Goal: Transaction & Acquisition: Purchase product/service

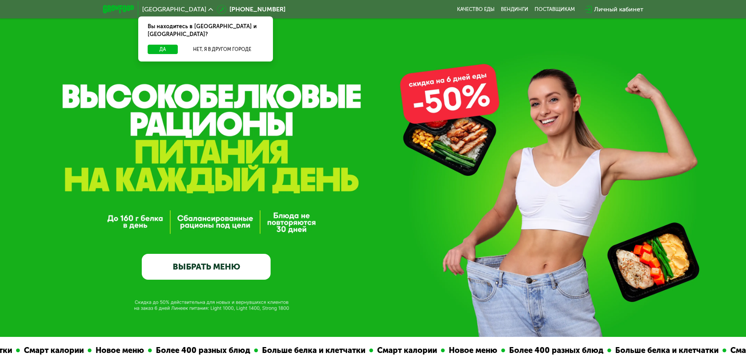
scroll to position [78, 0]
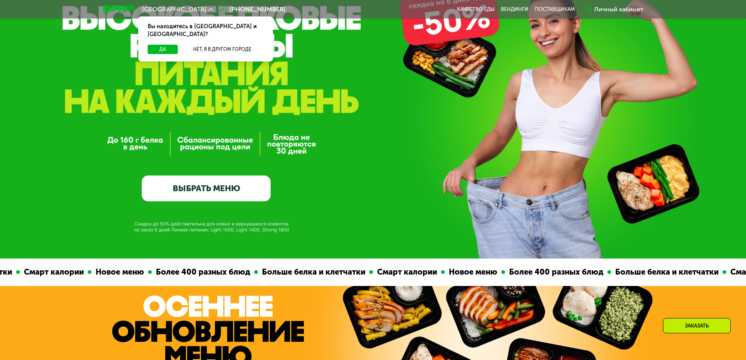
click at [200, 189] on link "ВЫБРАТЬ МЕНЮ" at bounding box center [206, 189] width 129 height 26
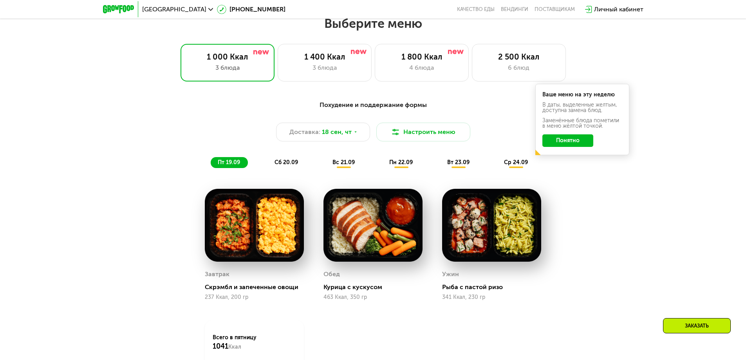
scroll to position [728, 0]
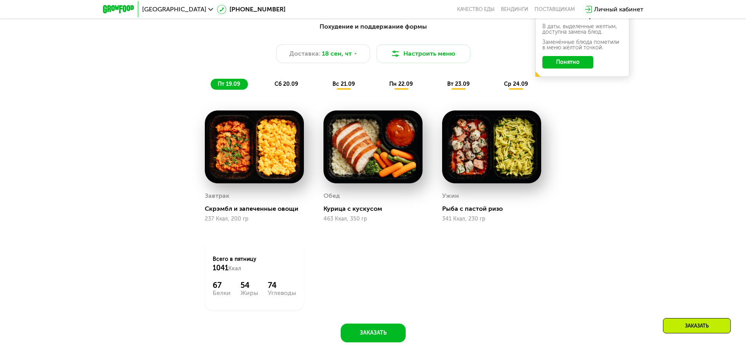
click at [282, 85] on span "сб 20.09" at bounding box center [287, 84] width 24 height 7
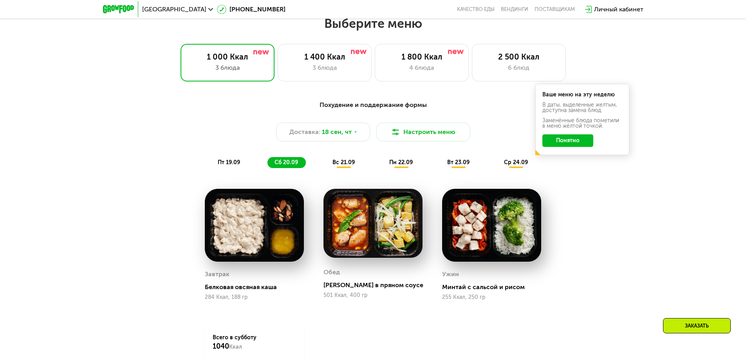
scroll to position [610, 0]
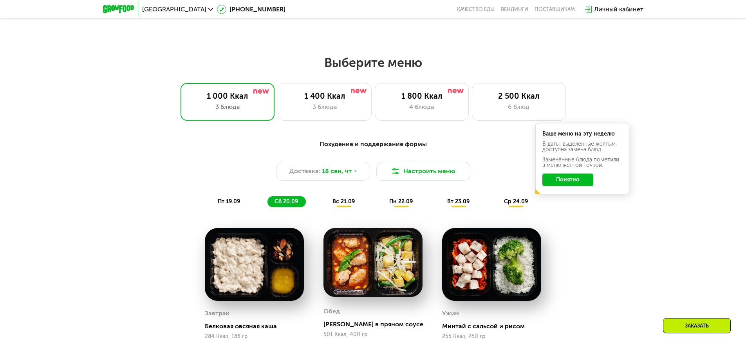
click at [586, 186] on button "Понятно" at bounding box center [568, 180] width 51 height 13
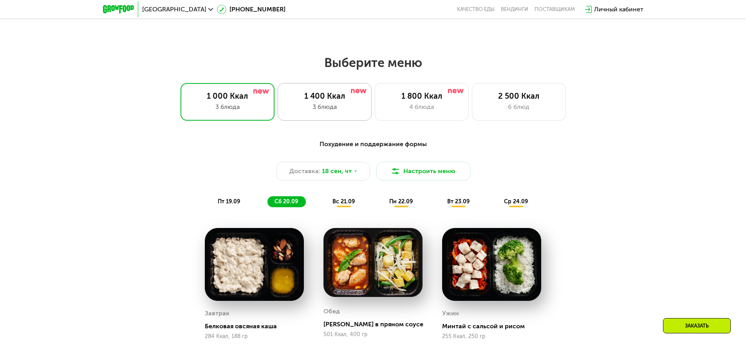
click at [325, 101] on div "1 400 Ккал" at bounding box center [325, 95] width 78 height 9
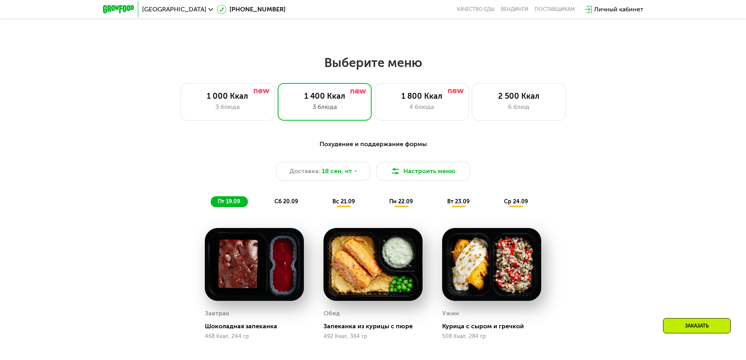
scroll to position [689, 0]
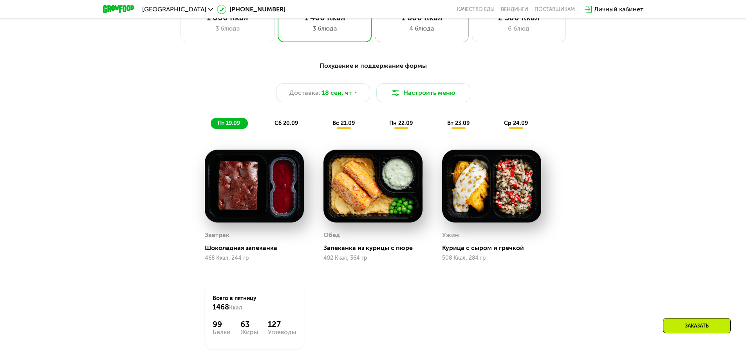
click at [428, 33] on div "4 блюда" at bounding box center [422, 28] width 78 height 9
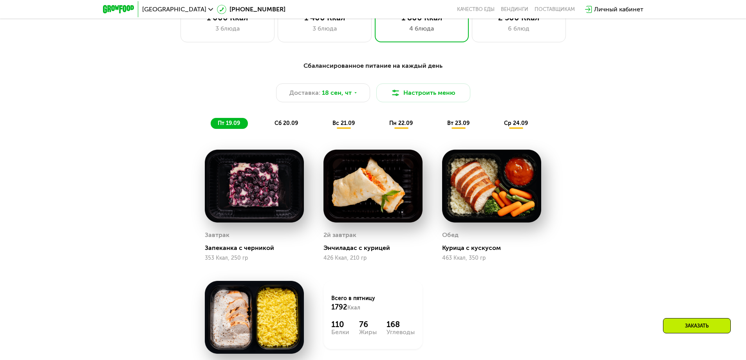
scroll to position [728, 0]
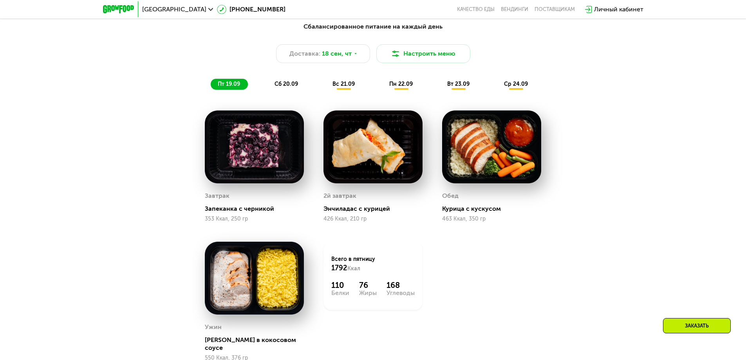
click at [349, 87] on span "вс 21.09" at bounding box center [344, 84] width 22 height 7
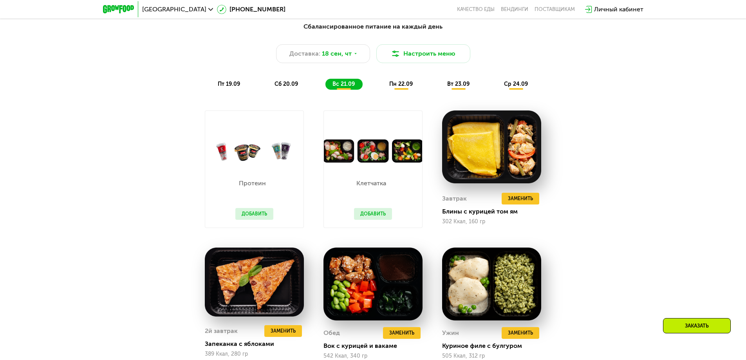
scroll to position [806, 0]
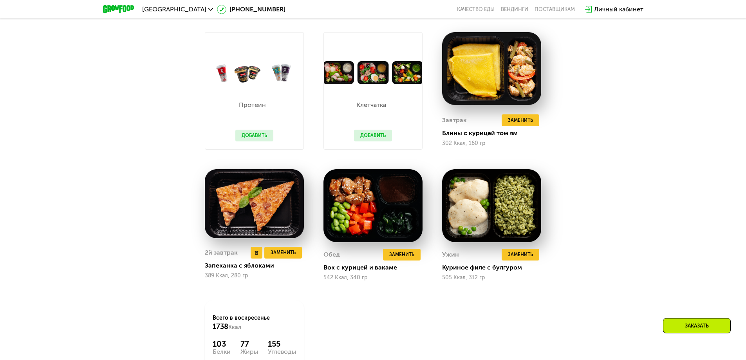
click at [234, 203] on img at bounding box center [254, 203] width 99 height 69
click at [346, 79] on img at bounding box center [373, 72] width 98 height 23
click at [411, 77] on img at bounding box center [373, 72] width 98 height 23
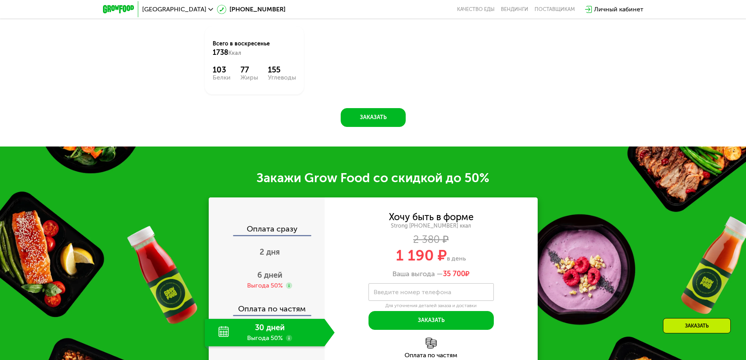
scroll to position [1159, 0]
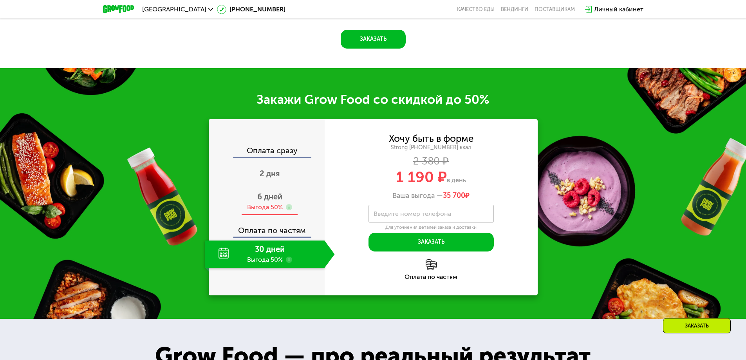
click at [263, 209] on div "Выгода 50%" at bounding box center [265, 207] width 36 height 9
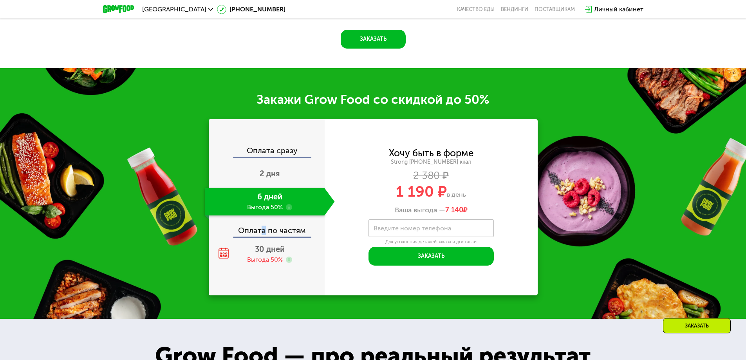
click at [264, 235] on div "Оплата по частям" at bounding box center [267, 228] width 115 height 18
click at [352, 243] on div "Хочу быть в форме Strong [PHONE_NUMBER] ккал 2 380 ₽ 1 190 ₽ в день Ваша выгода…" at bounding box center [431, 207] width 213 height 117
click at [108, 5] on img at bounding box center [118, 9] width 31 height 8
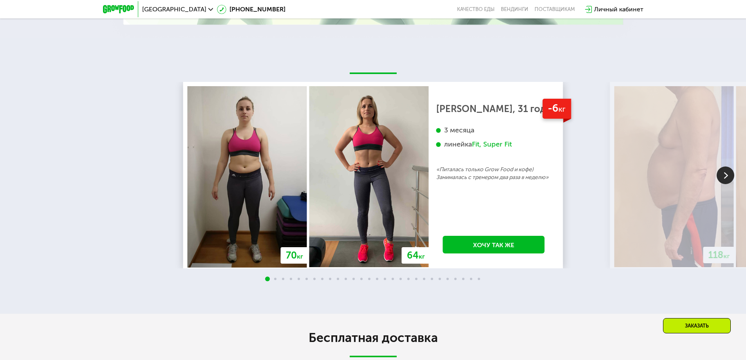
scroll to position [1904, 0]
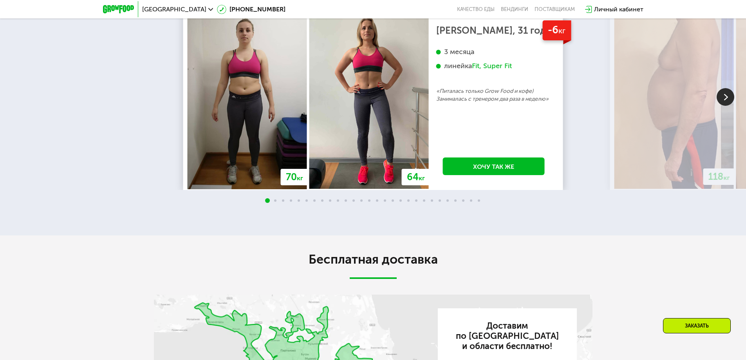
click at [735, 102] on div "118 кг" at bounding box center [675, 98] width 122 height 181
click at [727, 100] on img at bounding box center [726, 97] width 18 height 18
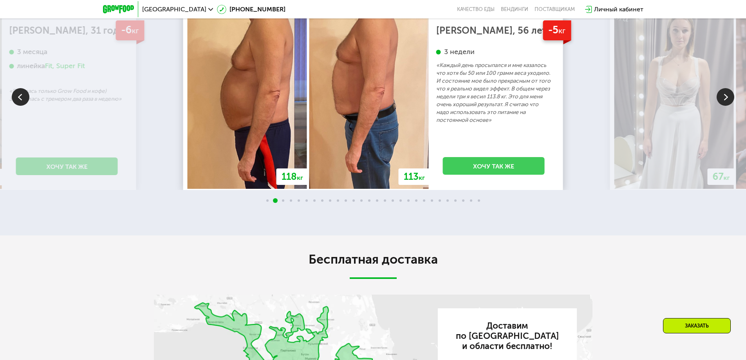
scroll to position [1786, 0]
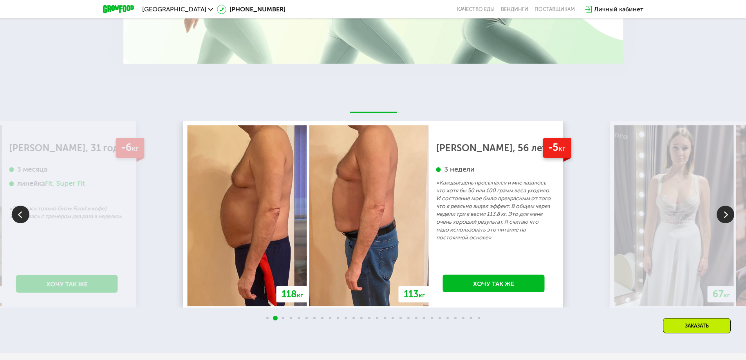
click at [724, 214] on img at bounding box center [726, 215] width 18 height 18
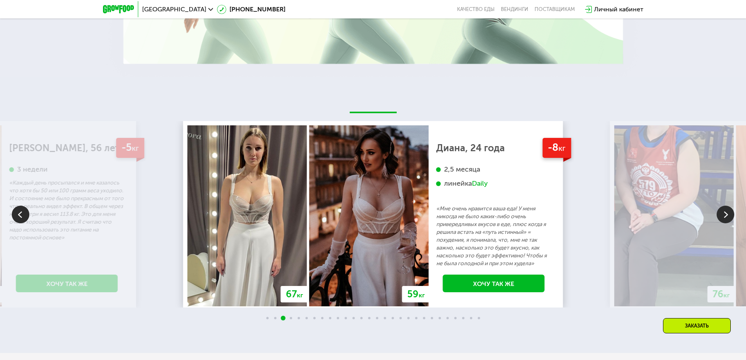
click at [729, 216] on img at bounding box center [726, 215] width 18 height 18
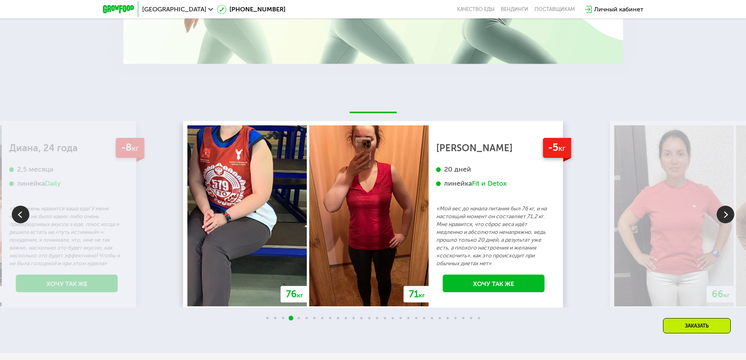
click at [730, 216] on img at bounding box center [726, 215] width 18 height 18
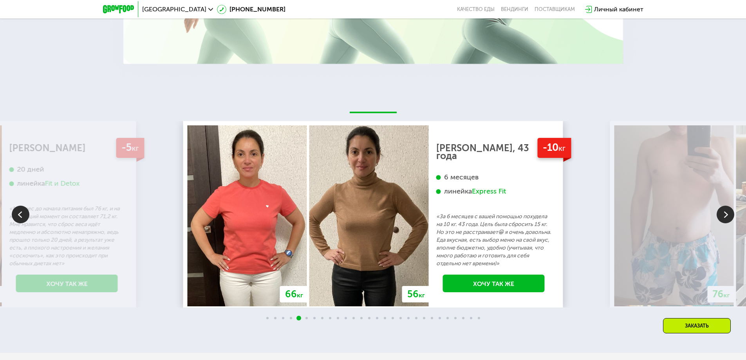
click at [723, 220] on img at bounding box center [726, 215] width 18 height 18
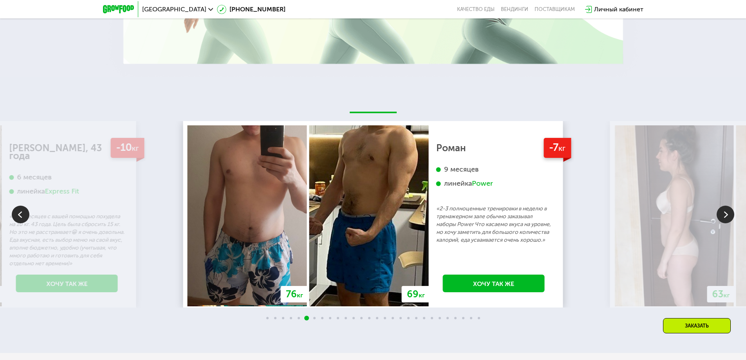
click at [729, 220] on img at bounding box center [726, 215] width 18 height 18
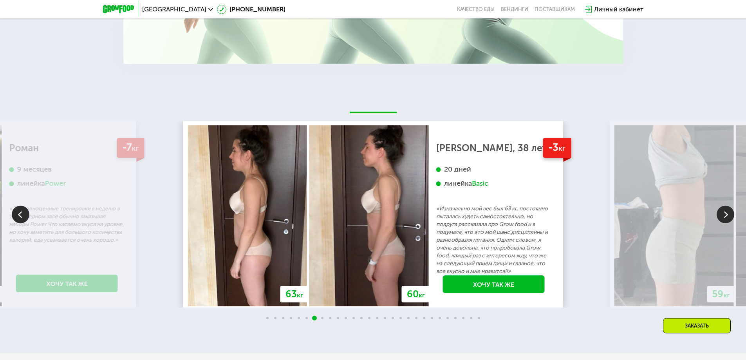
click at [731, 216] on img at bounding box center [726, 215] width 18 height 18
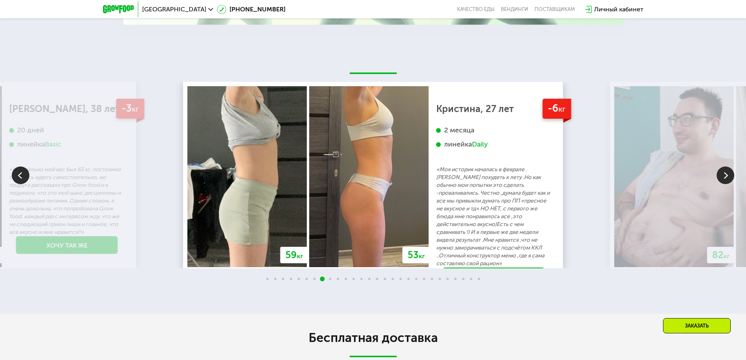
scroll to position [1904, 0]
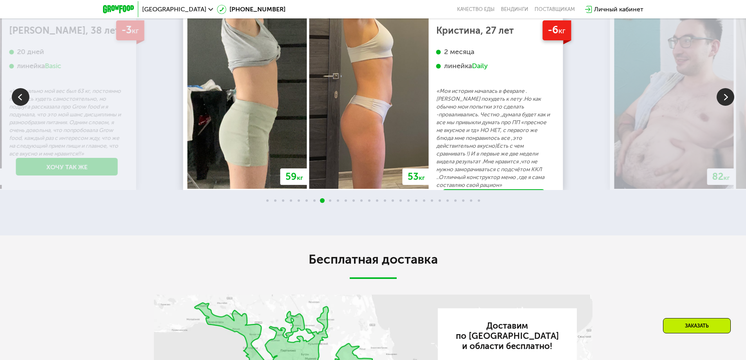
click at [730, 105] on img at bounding box center [726, 97] width 18 height 18
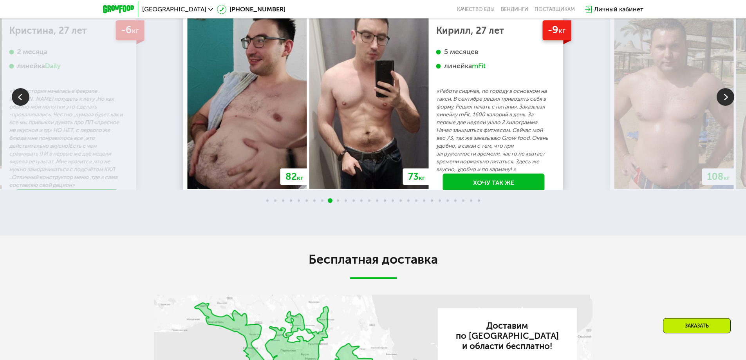
click at [735, 102] on div "70 кг 64 кг -6 кг [PERSON_NAME], 31 год 3 месяца линейка Fit, Super Fit «Питала…" at bounding box center [373, 104] width 746 height 201
click at [723, 99] on img at bounding box center [726, 97] width 18 height 18
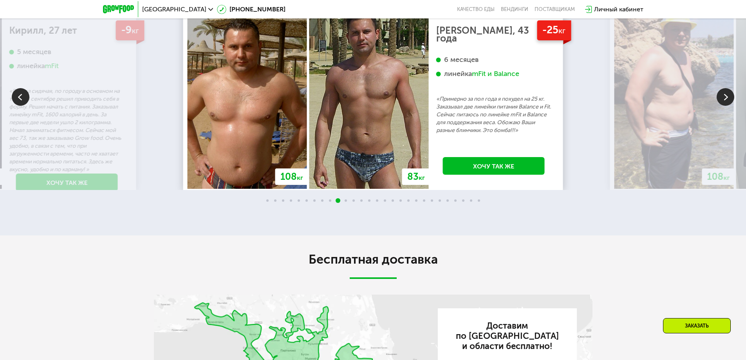
click at [730, 102] on img at bounding box center [726, 97] width 18 height 18
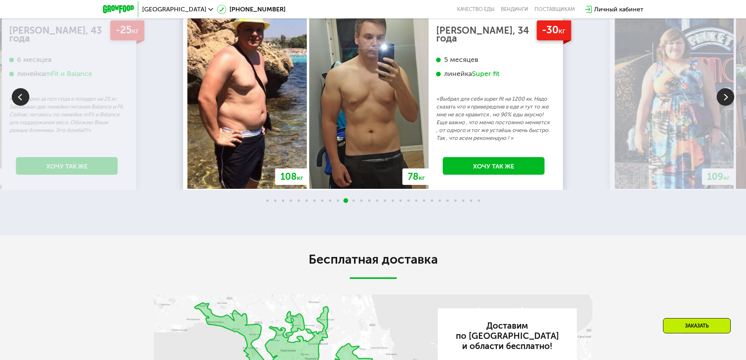
click at [726, 97] on img at bounding box center [726, 97] width 18 height 18
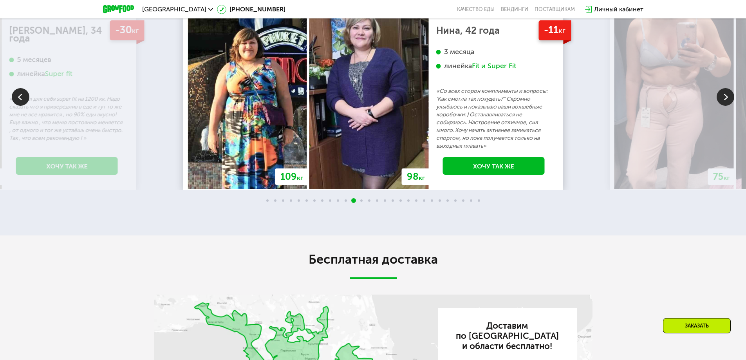
click at [727, 98] on img at bounding box center [726, 97] width 18 height 18
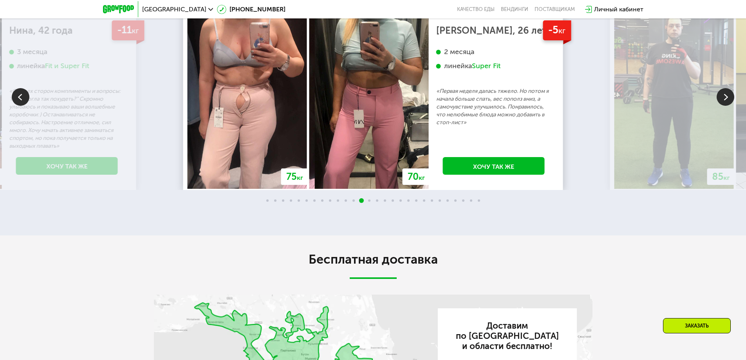
click at [728, 98] on img at bounding box center [726, 97] width 18 height 18
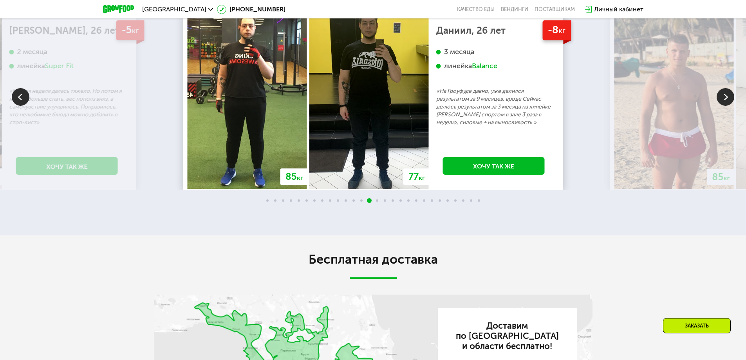
click at [729, 102] on img at bounding box center [726, 97] width 18 height 18
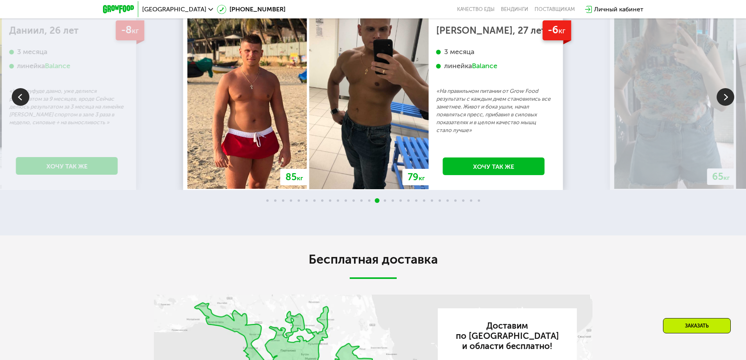
click at [724, 99] on img at bounding box center [726, 97] width 18 height 18
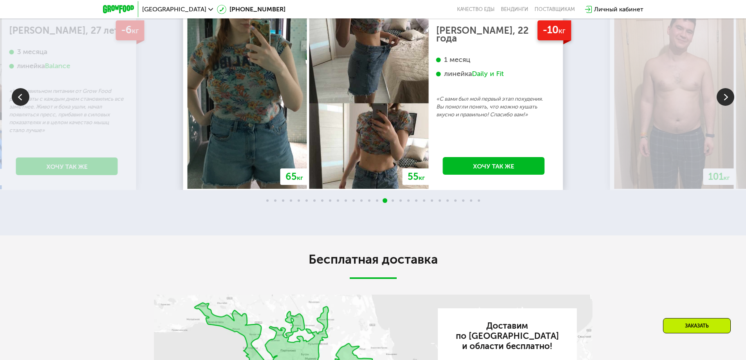
click at [725, 103] on img at bounding box center [726, 97] width 18 height 18
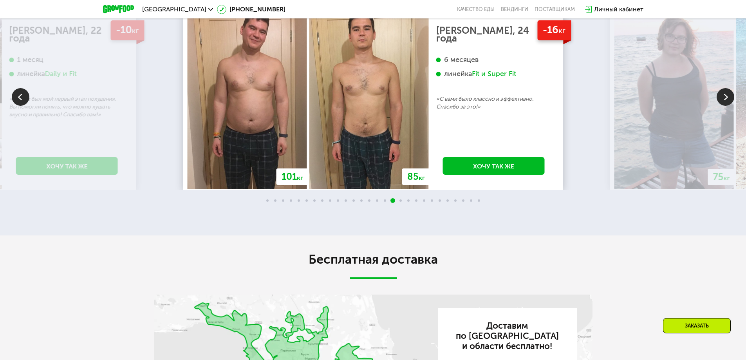
click at [731, 98] on img at bounding box center [726, 97] width 18 height 18
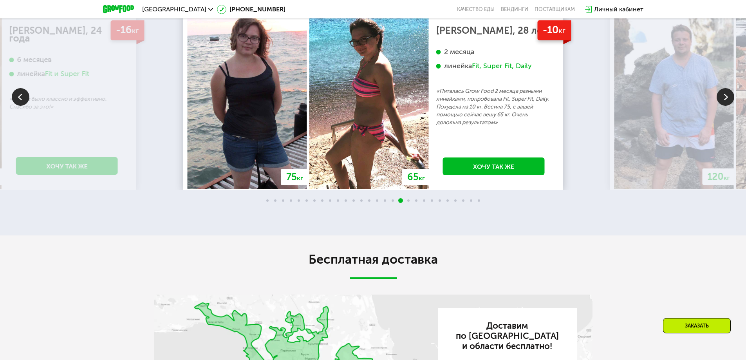
click at [723, 102] on img at bounding box center [726, 97] width 18 height 18
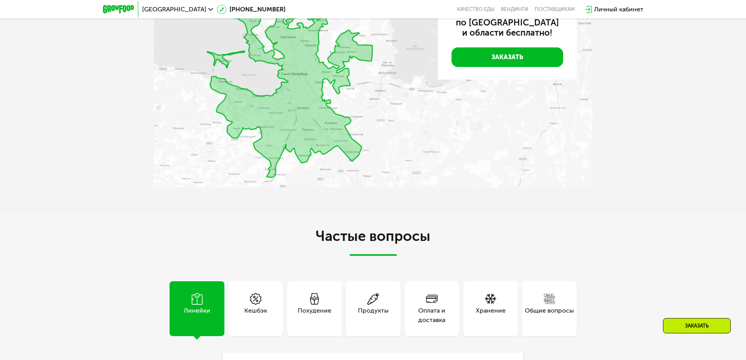
scroll to position [2335, 0]
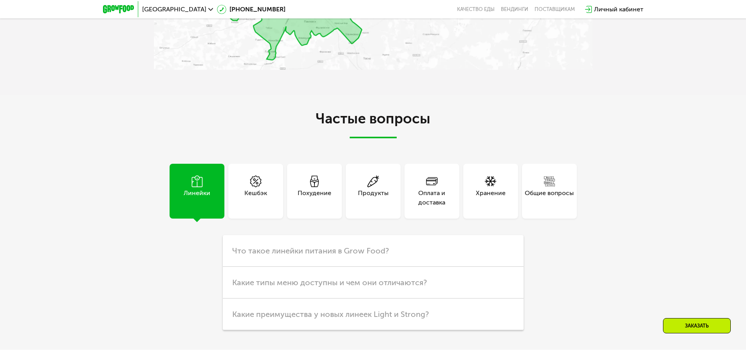
click at [504, 186] on div "Хранение" at bounding box center [491, 191] width 55 height 55
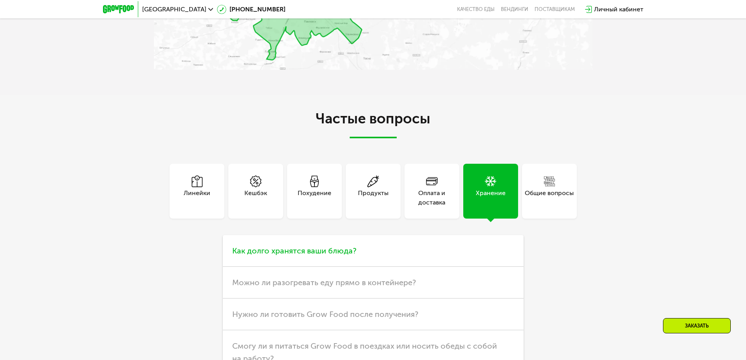
click at [406, 249] on h3 "Как долго хранятся ваши блюда?" at bounding box center [373, 251] width 301 height 32
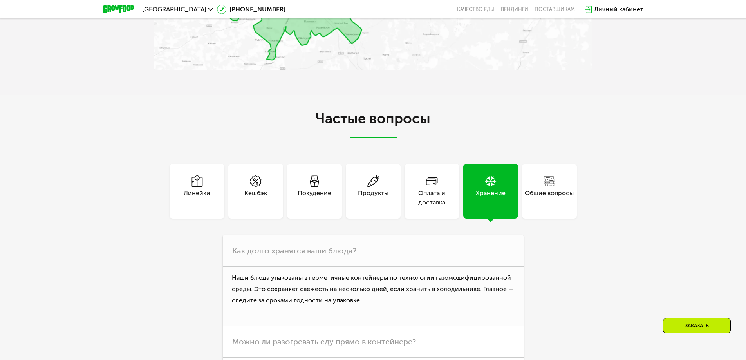
scroll to position [2452, 0]
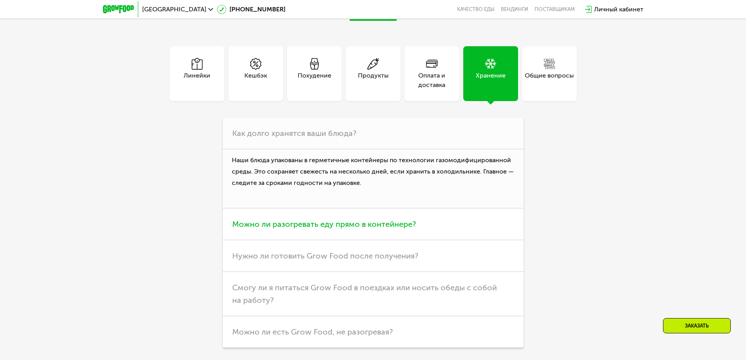
click at [368, 224] on span "Можно ли разогревать еду прямо в контейнере?" at bounding box center [324, 223] width 184 height 9
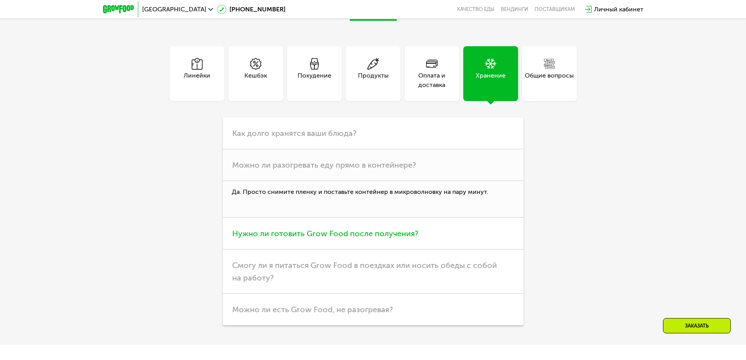
click at [428, 237] on h3 "Нужно ли готовить Grow Food после получения?" at bounding box center [373, 234] width 301 height 32
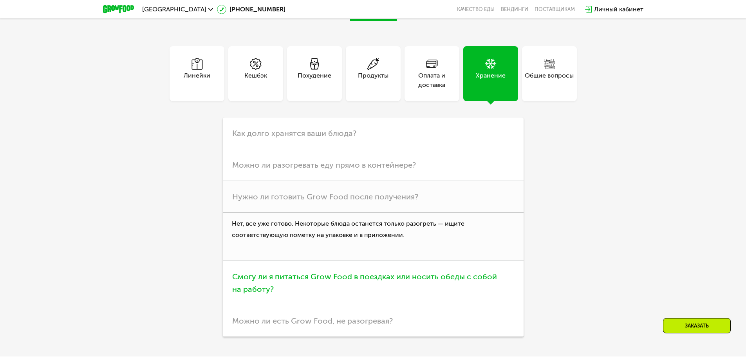
click at [432, 280] on span "Смогу ли я питаться Grow Food в поездках или носить обеды с собой на работу?" at bounding box center [364, 283] width 265 height 22
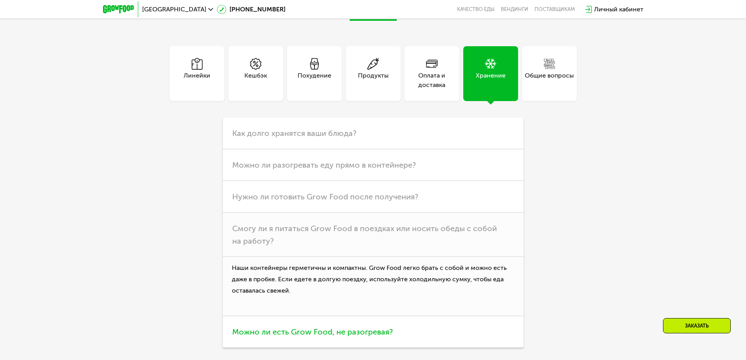
click at [330, 337] on span "Можно ли есть Grow Food, не разогревая?" at bounding box center [312, 331] width 161 height 9
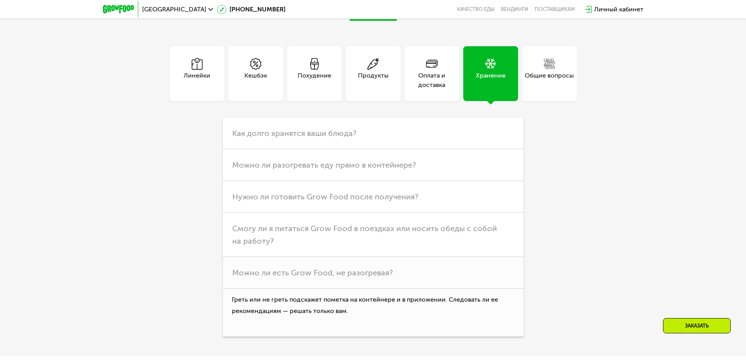
click at [428, 65] on icon at bounding box center [432, 64] width 12 height 12
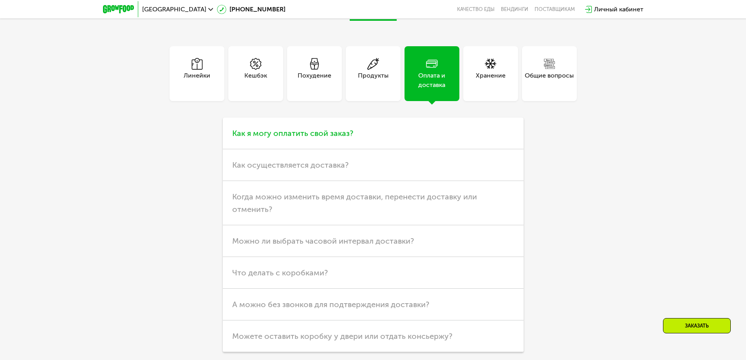
click at [293, 138] on span "Как я могу оплатить свой заказ?" at bounding box center [292, 133] width 121 height 9
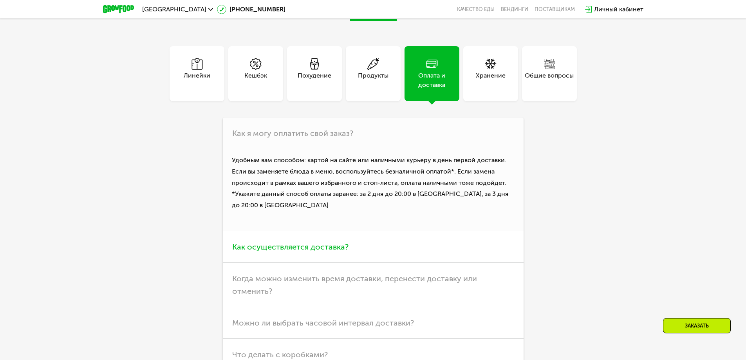
click at [303, 251] on span "Как осуществляется доставка?" at bounding box center [290, 246] width 116 height 9
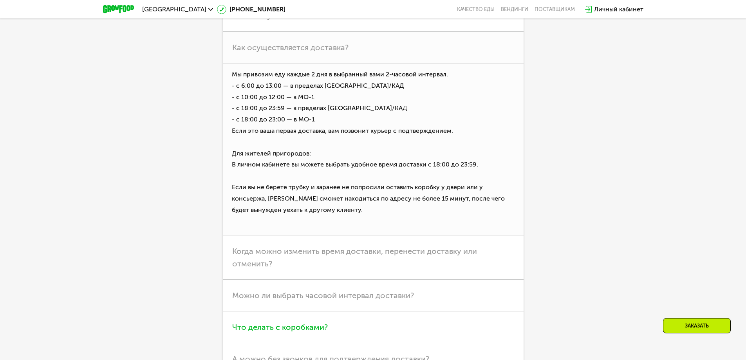
scroll to position [2648, 0]
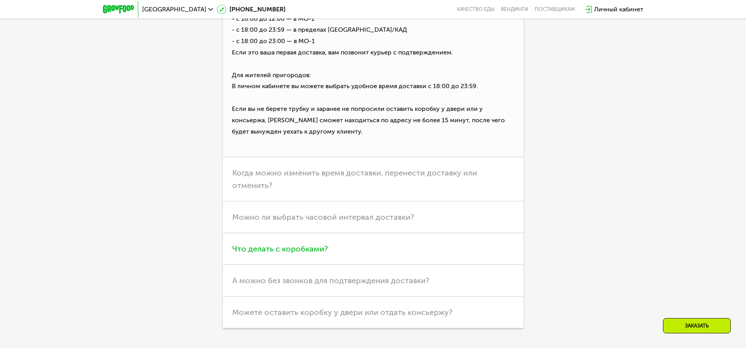
click at [307, 248] on span "Что делать с коробками?" at bounding box center [280, 248] width 96 height 9
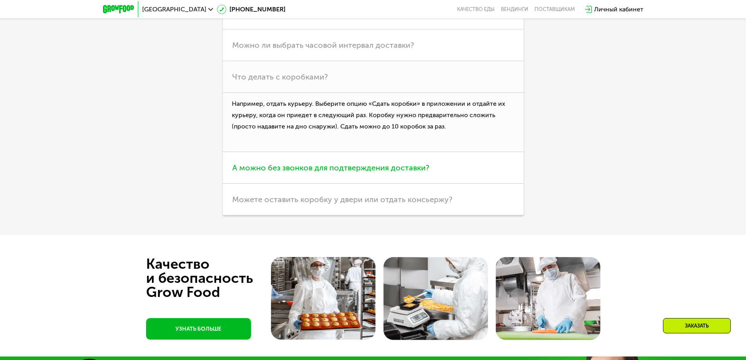
click at [352, 172] on span "А можно без звонков для подтверждения доставки?" at bounding box center [330, 167] width 197 height 9
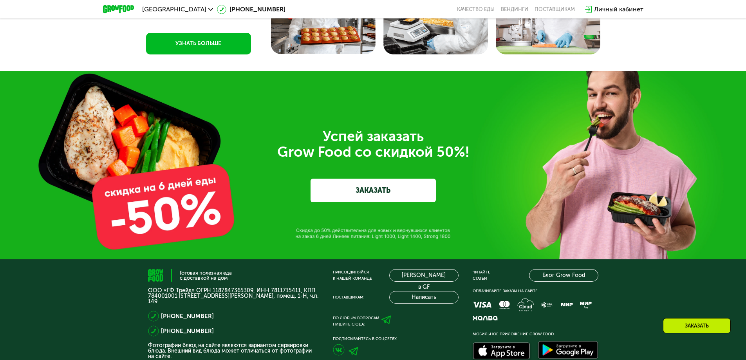
scroll to position [2805, 0]
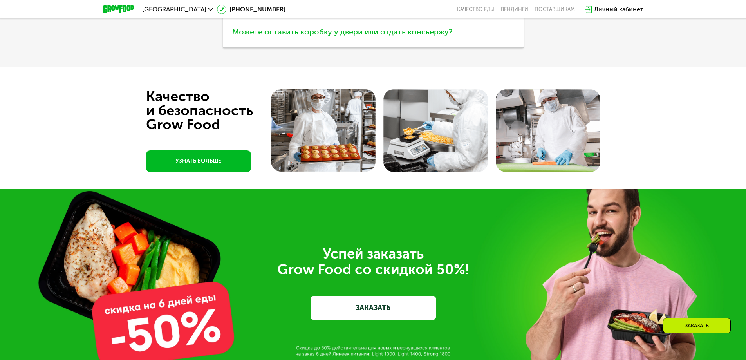
click at [378, 31] on span "Можете оставить коробку у двери или отдать консьержу?" at bounding box center [342, 31] width 220 height 9
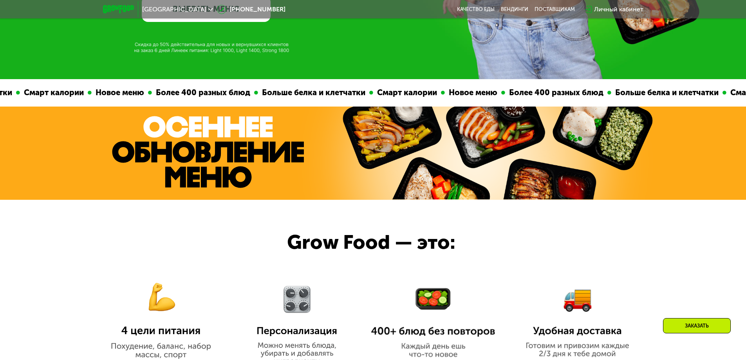
scroll to position [375, 0]
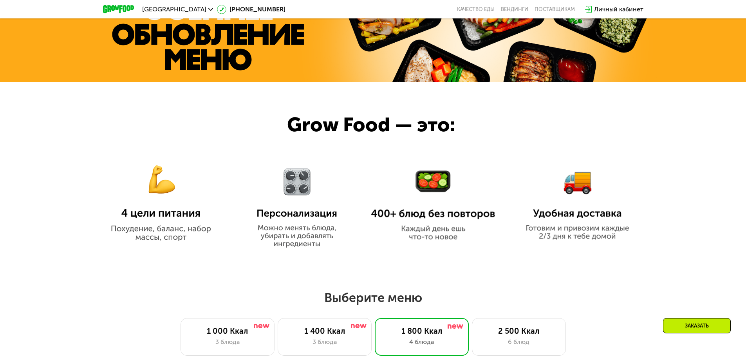
click at [561, 236] on img at bounding box center [577, 197] width 113 height 86
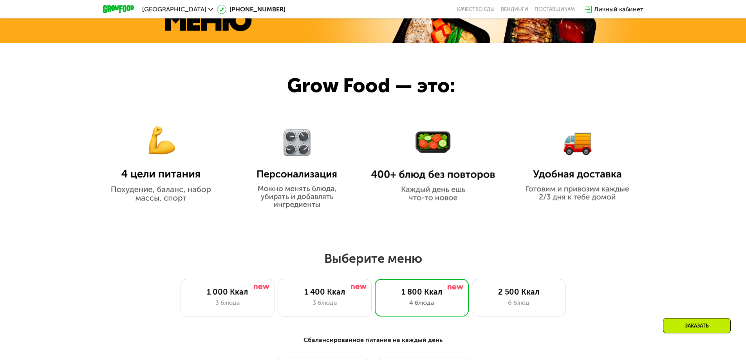
scroll to position [532, 0]
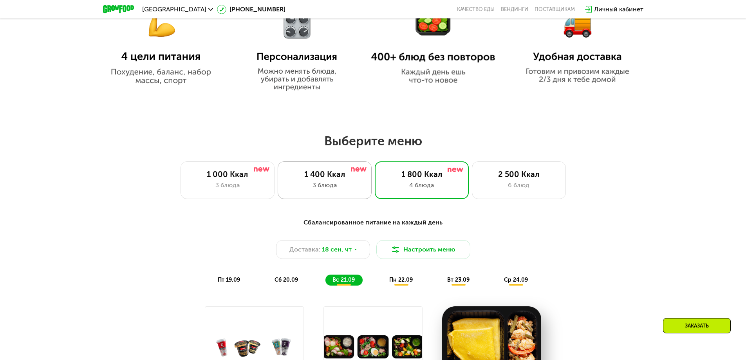
click at [343, 184] on div "3 блюда" at bounding box center [325, 185] width 78 height 9
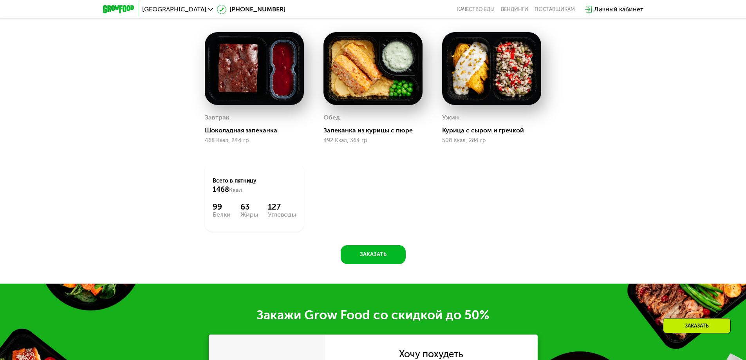
scroll to position [963, 0]
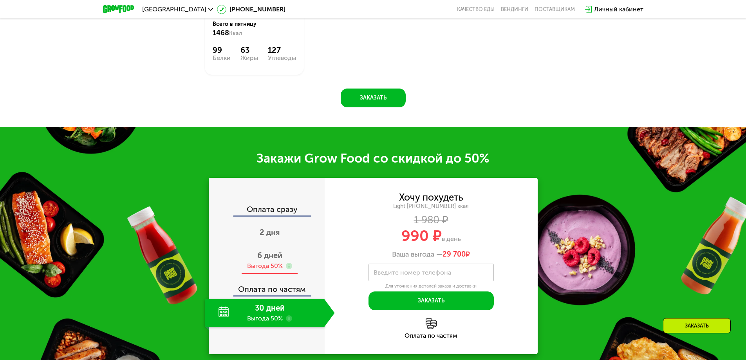
click at [269, 270] on div "Выгода 50%" at bounding box center [265, 266] width 36 height 9
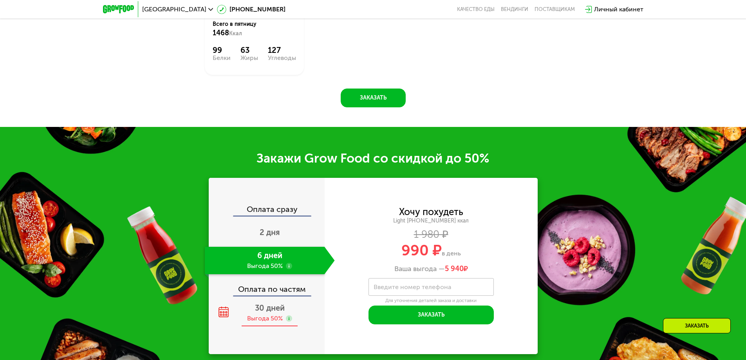
click at [259, 310] on span "30 дней" at bounding box center [270, 307] width 30 height 9
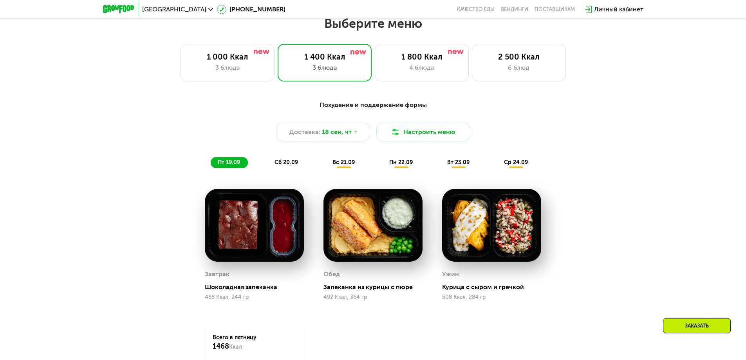
scroll to position [610, 0]
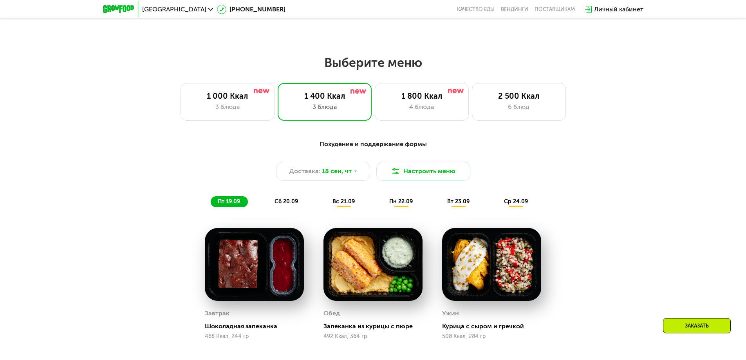
click at [514, 270] on img at bounding box center [491, 264] width 99 height 73
